Goal: Use online tool/utility: Use online tool/utility

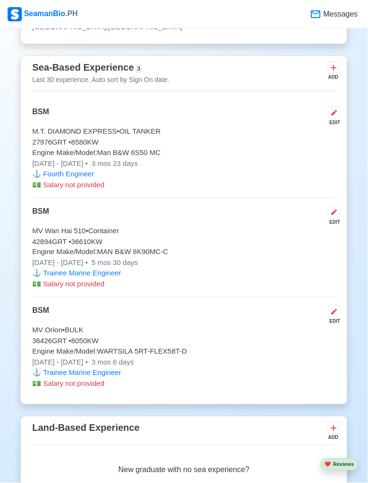
scroll to position [2427, 0]
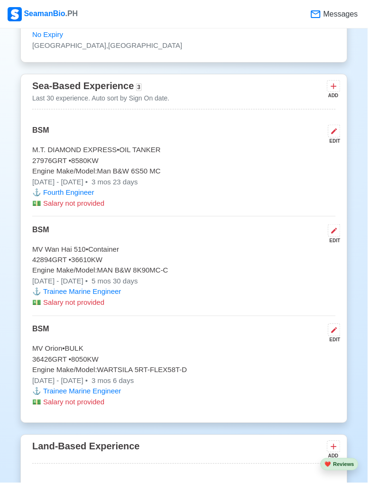
click at [336, 126] on button at bounding box center [334, 131] width 12 height 13
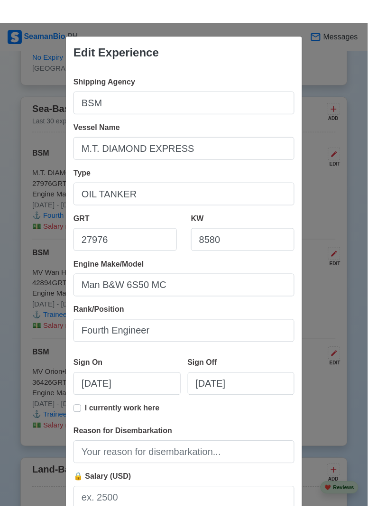
scroll to position [27, 0]
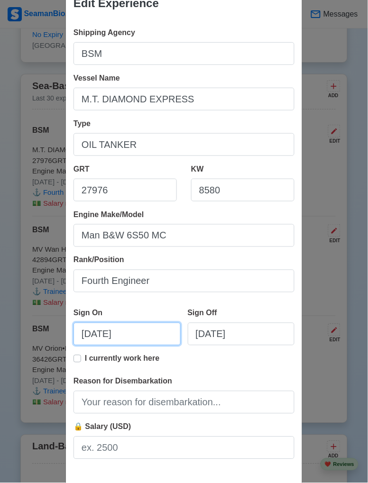
click at [107, 339] on input "[DATE]" at bounding box center [127, 334] width 107 height 23
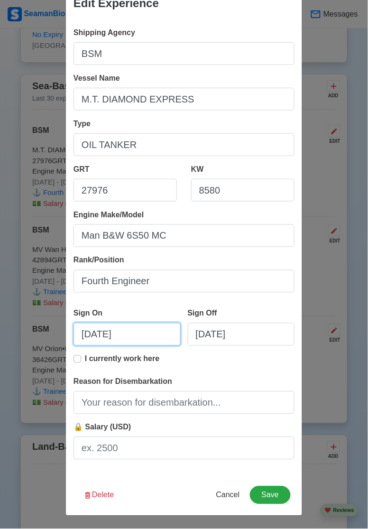
select select "****"
select select "***"
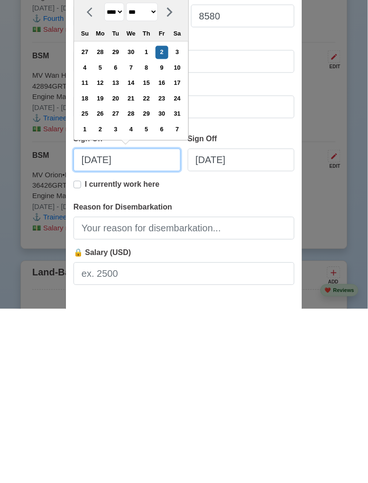
scroll to position [32, 0]
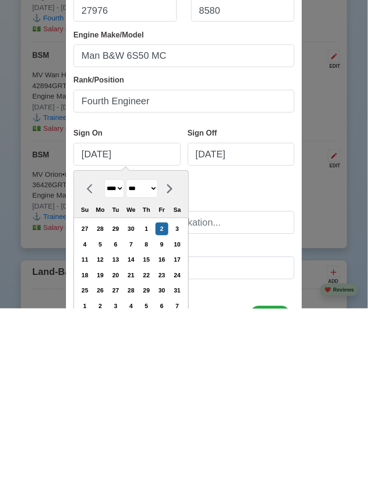
click at [183, 405] on div "3" at bounding box center [177, 403] width 13 height 13
type input "[DATE]"
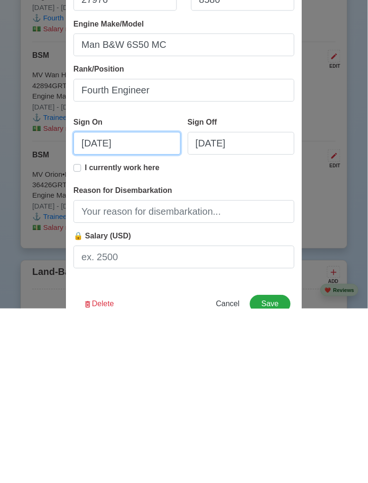
scroll to position [72, 0]
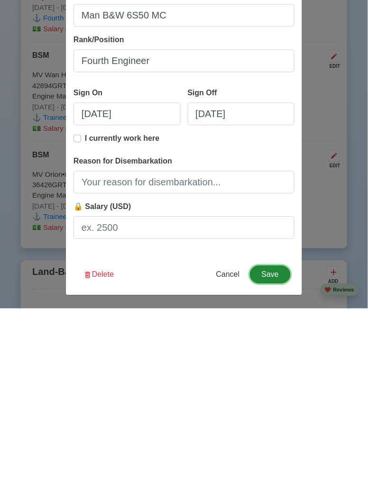
click at [272, 453] on button "Save" at bounding box center [270, 450] width 41 height 18
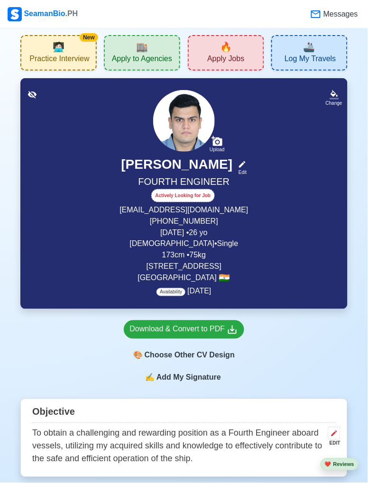
scroll to position [0, 0]
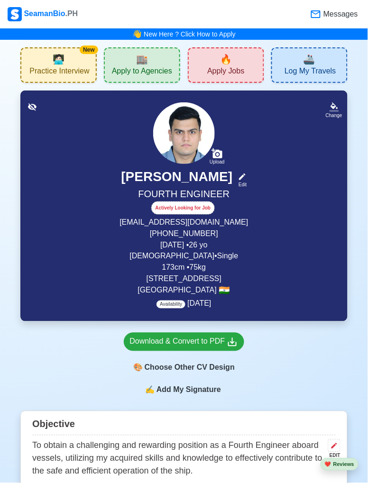
click at [226, 370] on div "🎨 Choose Other CV Design" at bounding box center [184, 368] width 121 height 18
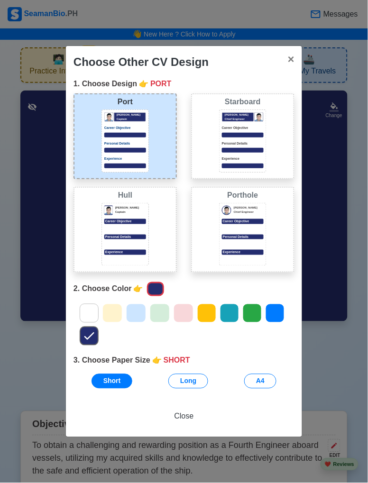
click at [263, 131] on div "Career Objective" at bounding box center [243, 132] width 42 height 12
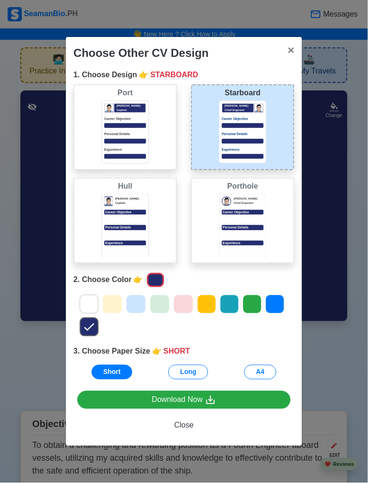
click at [156, 304] on icon at bounding box center [160, 304] width 14 height 14
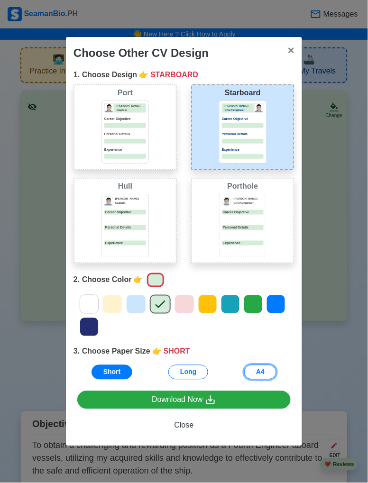
click at [273, 371] on button "A4" at bounding box center [260, 372] width 32 height 15
click at [254, 308] on icon at bounding box center [253, 304] width 14 height 14
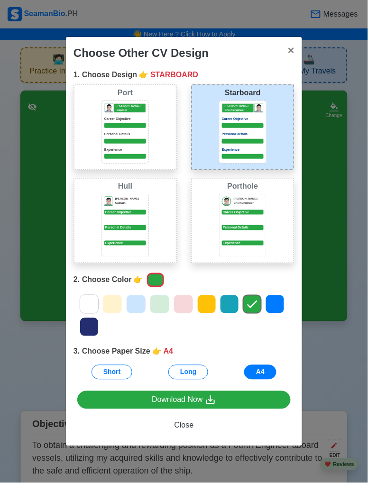
click at [179, 307] on icon at bounding box center [183, 304] width 14 height 14
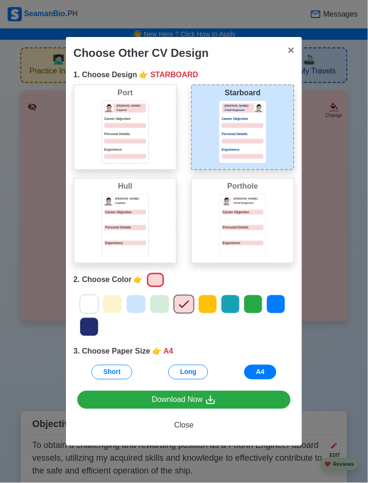
click at [159, 309] on icon at bounding box center [160, 304] width 14 height 14
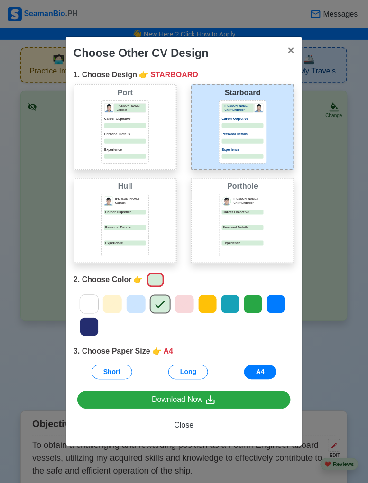
click at [208, 397] on icon at bounding box center [210, 400] width 11 height 11
click at [293, 54] on span "×" at bounding box center [291, 50] width 7 height 13
